Goal: Navigation & Orientation: Find specific page/section

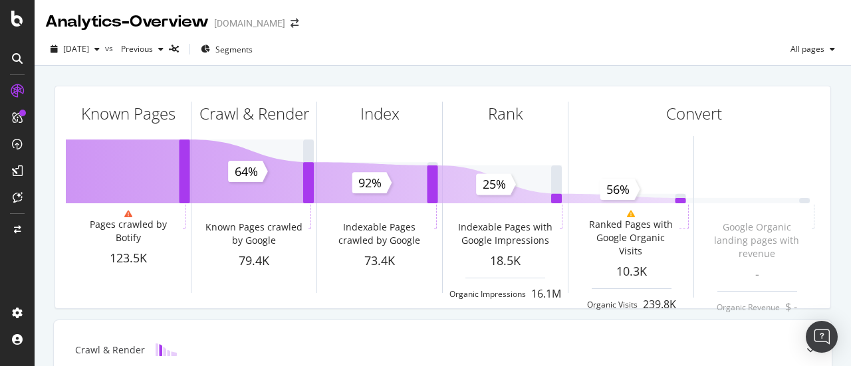
scroll to position [399, 0]
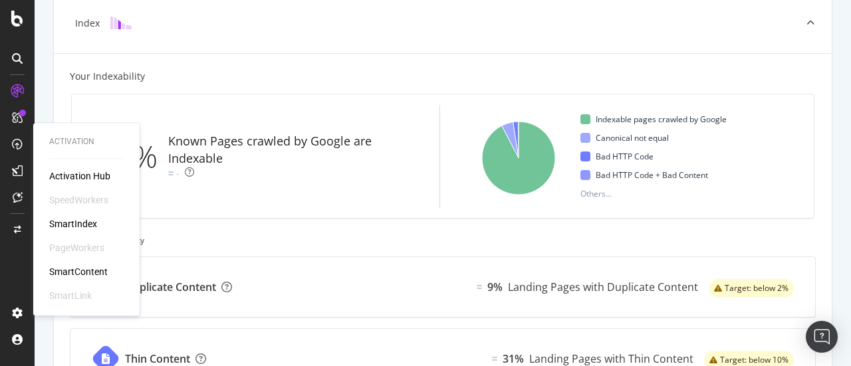
click at [88, 269] on div "SmartContent" at bounding box center [78, 271] width 59 height 13
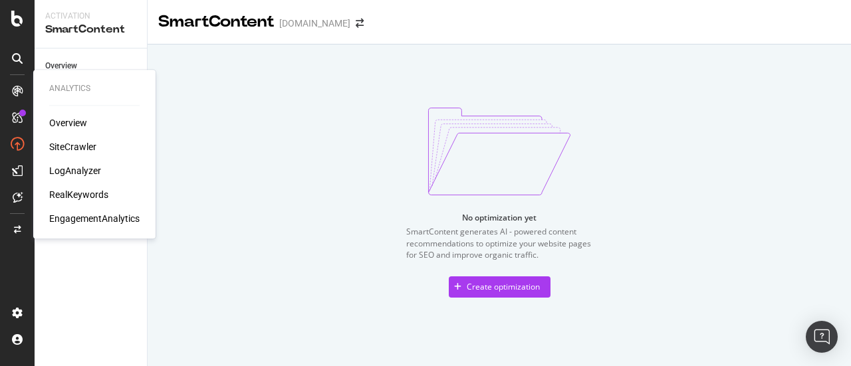
click at [74, 188] on div "Overview SiteCrawler LogAnalyzer RealKeywords EngagementAnalytics" at bounding box center [94, 170] width 90 height 109
click at [80, 194] on div "RealKeywords" at bounding box center [78, 194] width 59 height 13
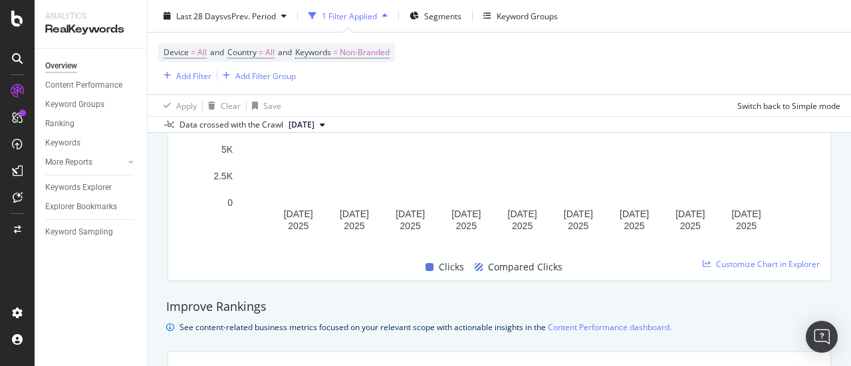
scroll to position [675, 0]
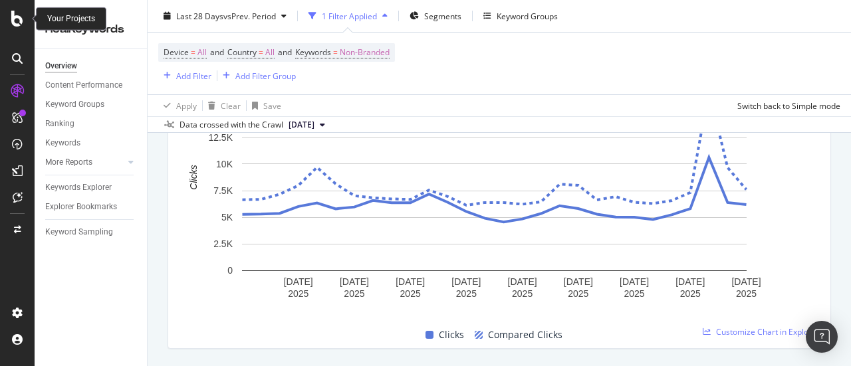
click at [16, 21] on icon at bounding box center [17, 19] width 12 height 16
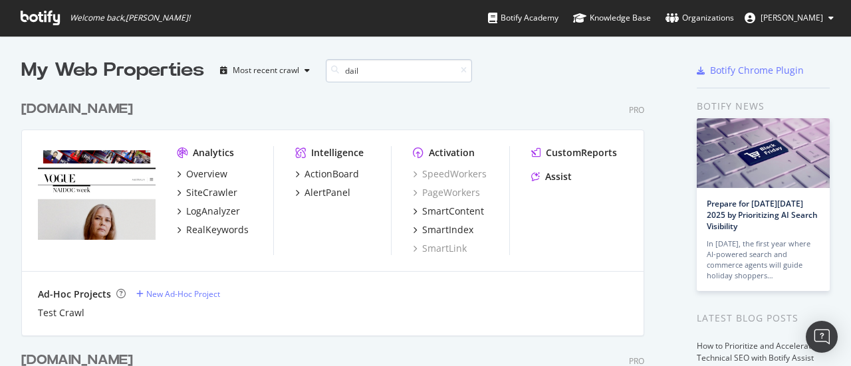
scroll to position [222, 623]
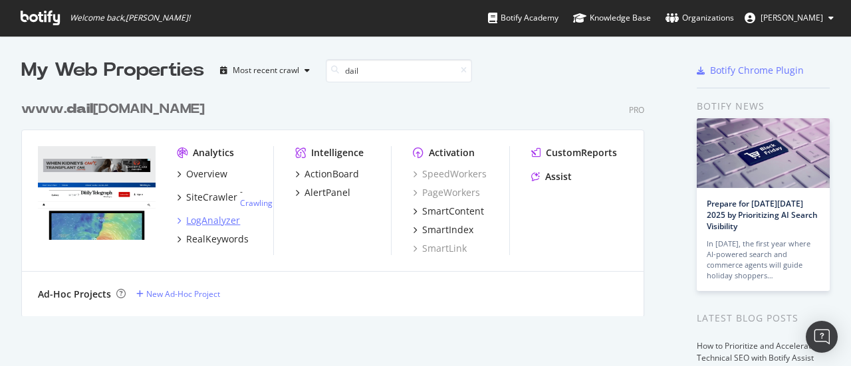
type input "dail"
click at [208, 217] on div "LogAnalyzer" at bounding box center [213, 220] width 54 height 13
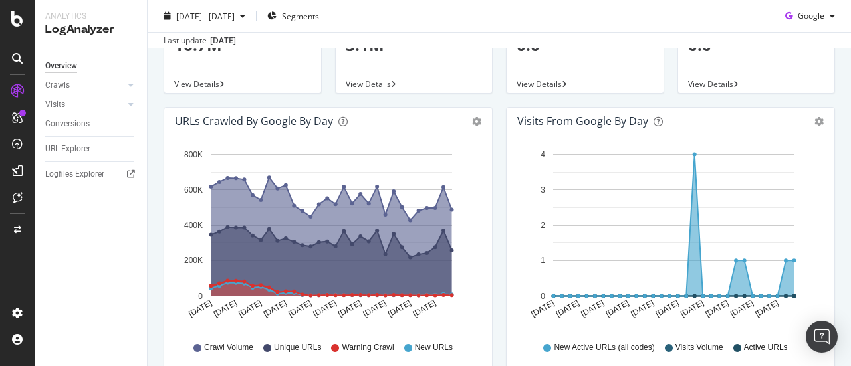
scroll to position [88, 0]
click at [805, 15] on span "Google" at bounding box center [811, 15] width 27 height 11
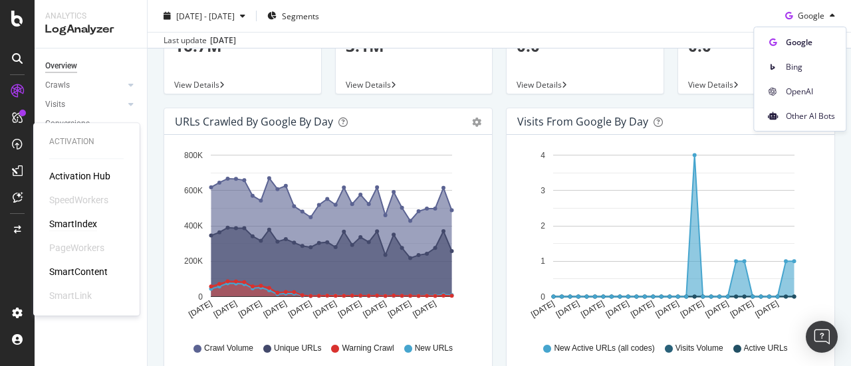
click at [84, 228] on div "SmartIndex" at bounding box center [73, 224] width 48 height 13
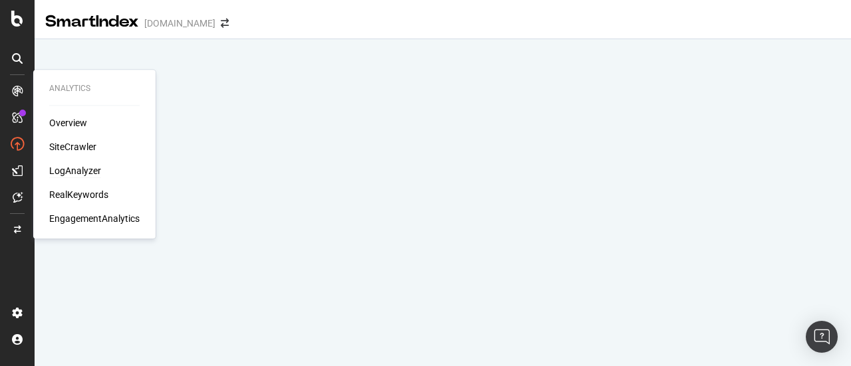
click at [78, 167] on div "LogAnalyzer" at bounding box center [75, 170] width 52 height 13
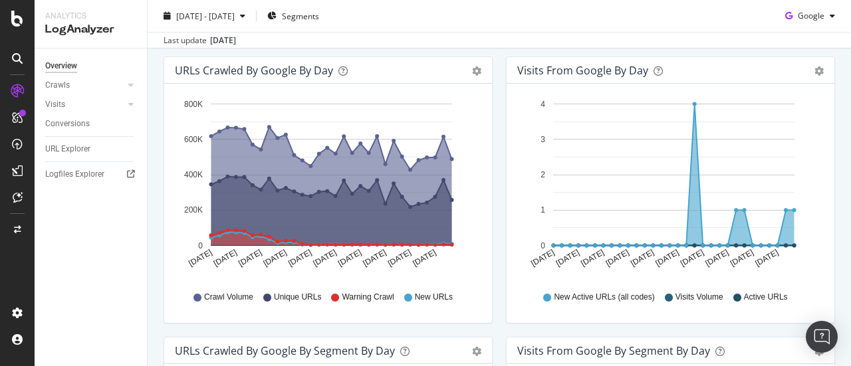
scroll to position [140, 0]
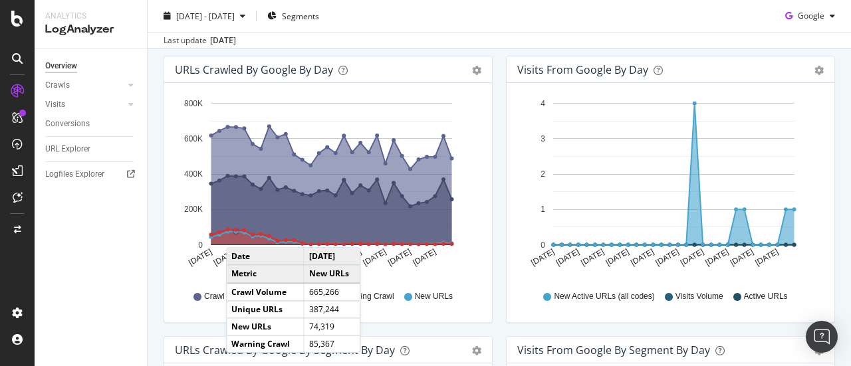
click at [239, 234] on icon "A chart." at bounding box center [332, 237] width 241 height 15
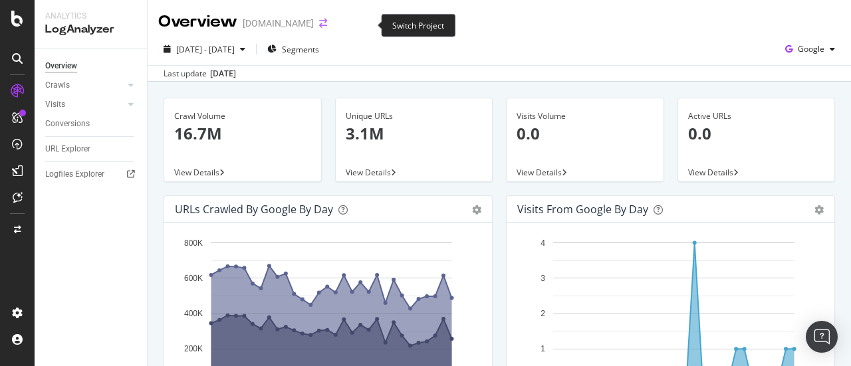
click at [327, 28] on icon "arrow-right-arrow-left" at bounding box center [323, 23] width 8 height 9
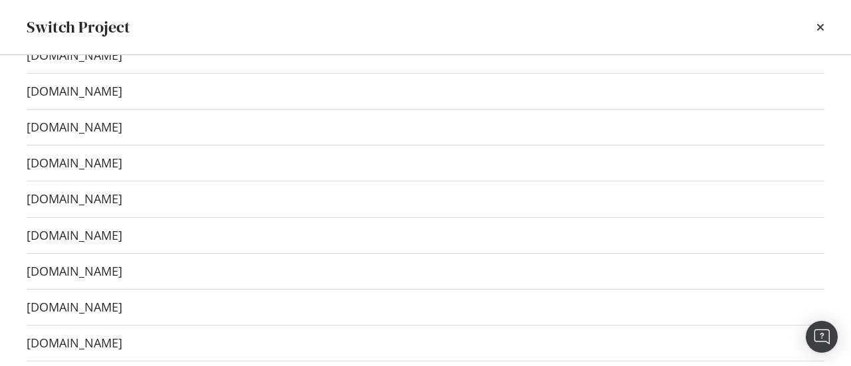
scroll to position [512, 0]
click at [122, 314] on link "[DOMAIN_NAME]" at bounding box center [75, 307] width 96 height 14
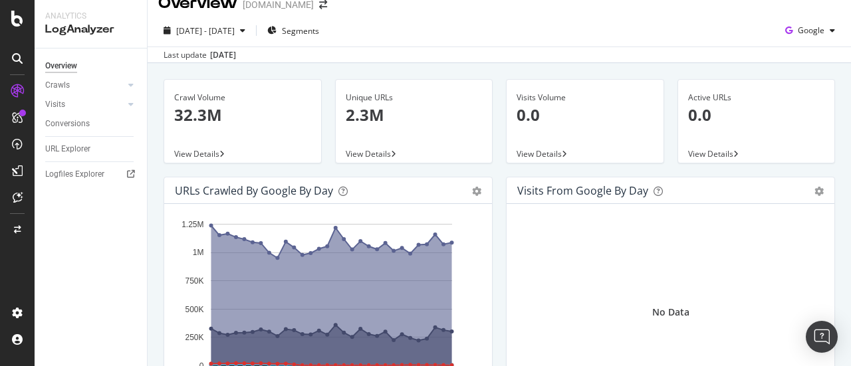
scroll to position [17, 0]
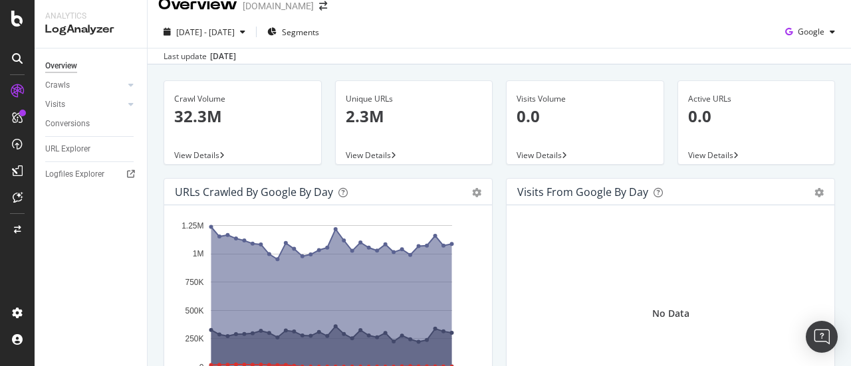
click at [315, 188] on div "URLs Crawled by Google by day" at bounding box center [254, 192] width 158 height 13
click at [472, 188] on icon "gear" at bounding box center [476, 192] width 9 height 9
click at [263, 201] on div "URLs Crawled by Google by day Area Table" at bounding box center [328, 192] width 328 height 27
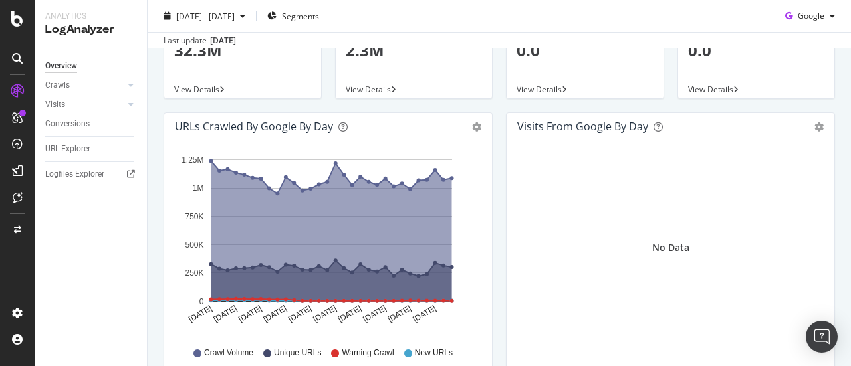
scroll to position [0, 0]
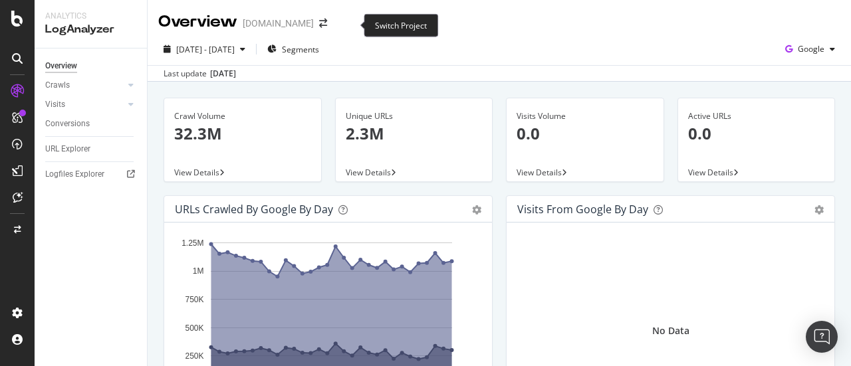
click at [333, 28] on span at bounding box center [323, 23] width 19 height 9
click at [327, 26] on icon "arrow-right-arrow-left" at bounding box center [323, 23] width 8 height 9
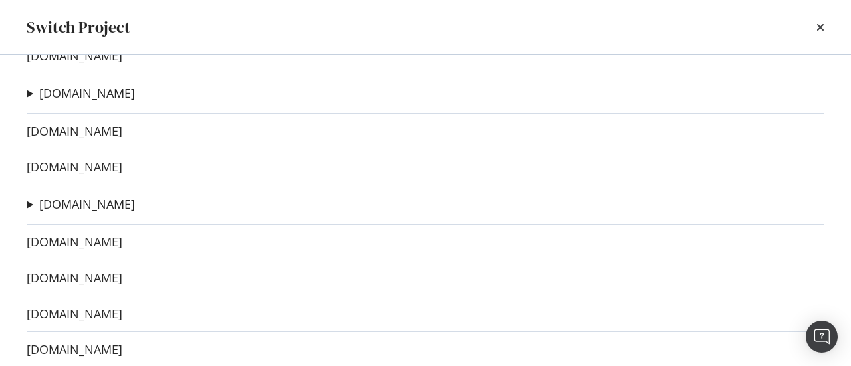
scroll to position [57, 0]
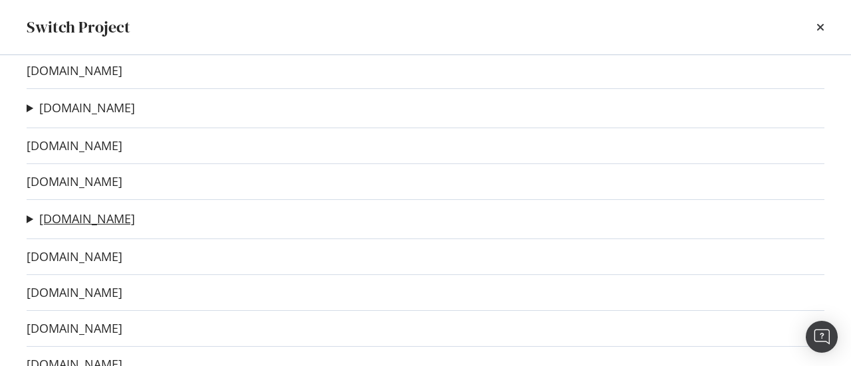
click at [84, 218] on link "[DOMAIN_NAME]" at bounding box center [87, 219] width 96 height 14
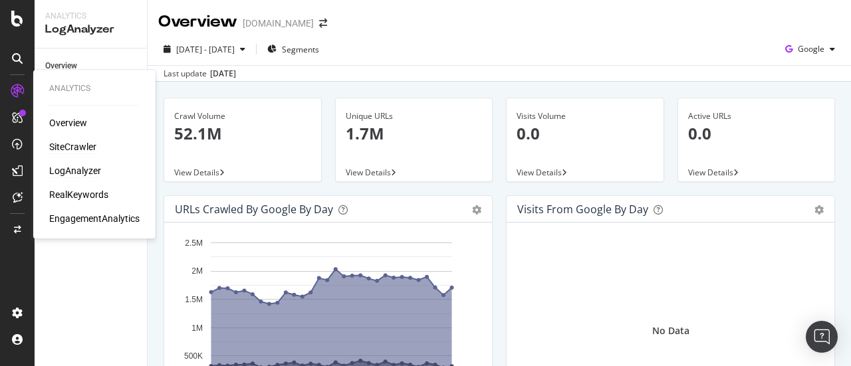
click at [88, 142] on div "SiteCrawler" at bounding box center [72, 146] width 47 height 13
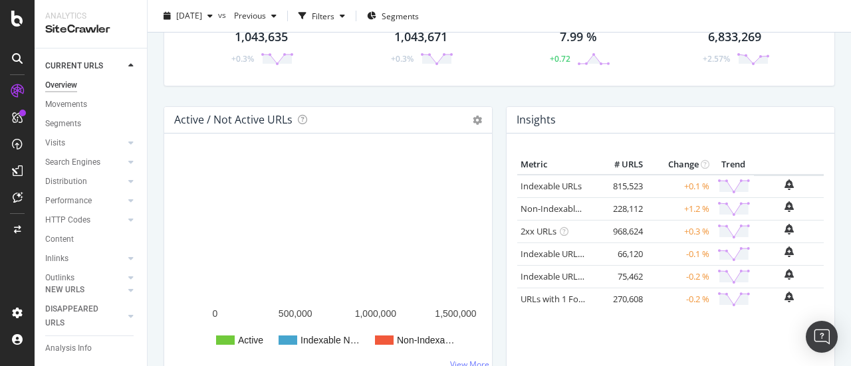
scroll to position [93, 0]
